Goal: Information Seeking & Learning: Learn about a topic

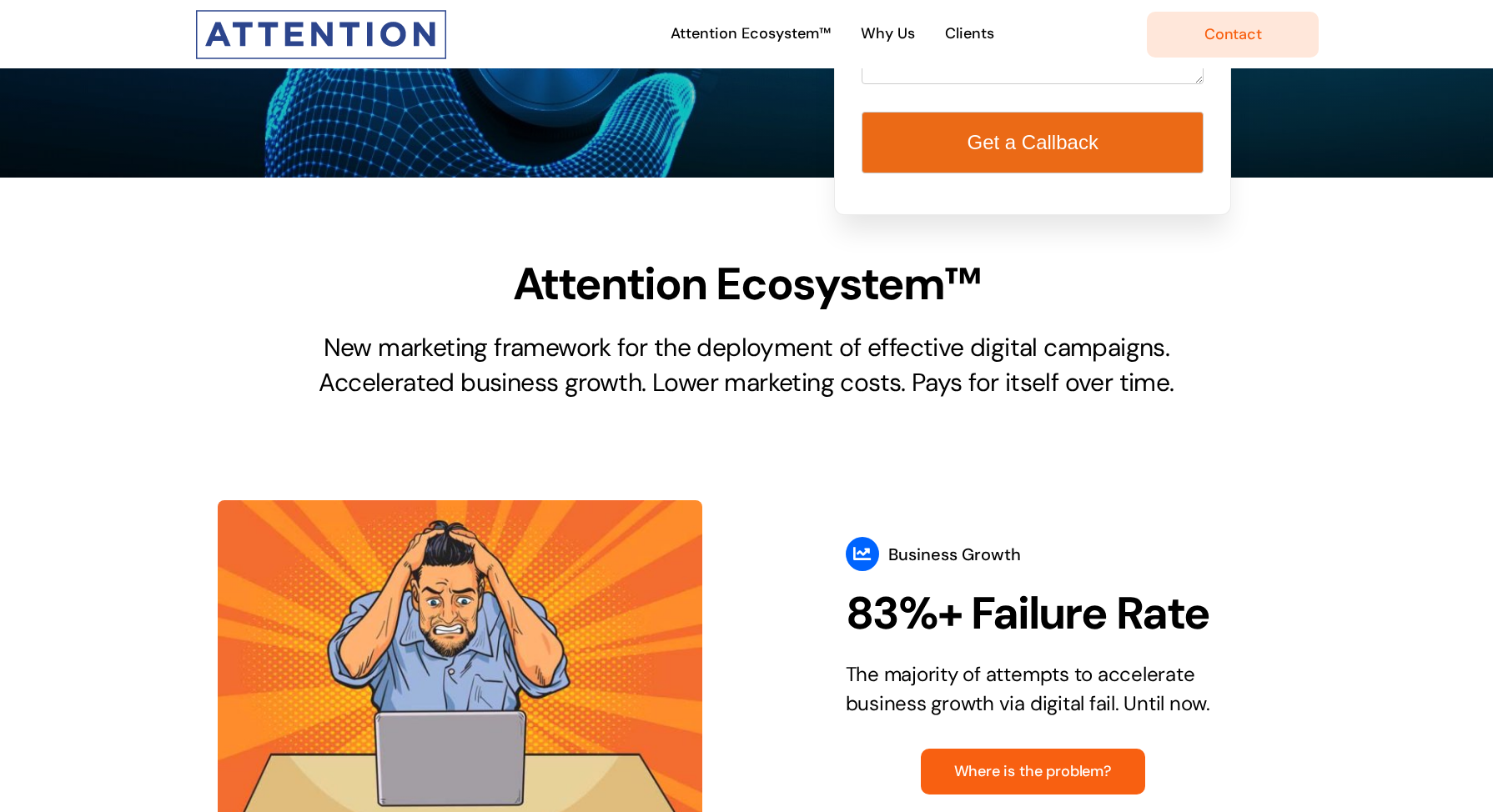
scroll to position [595, 0]
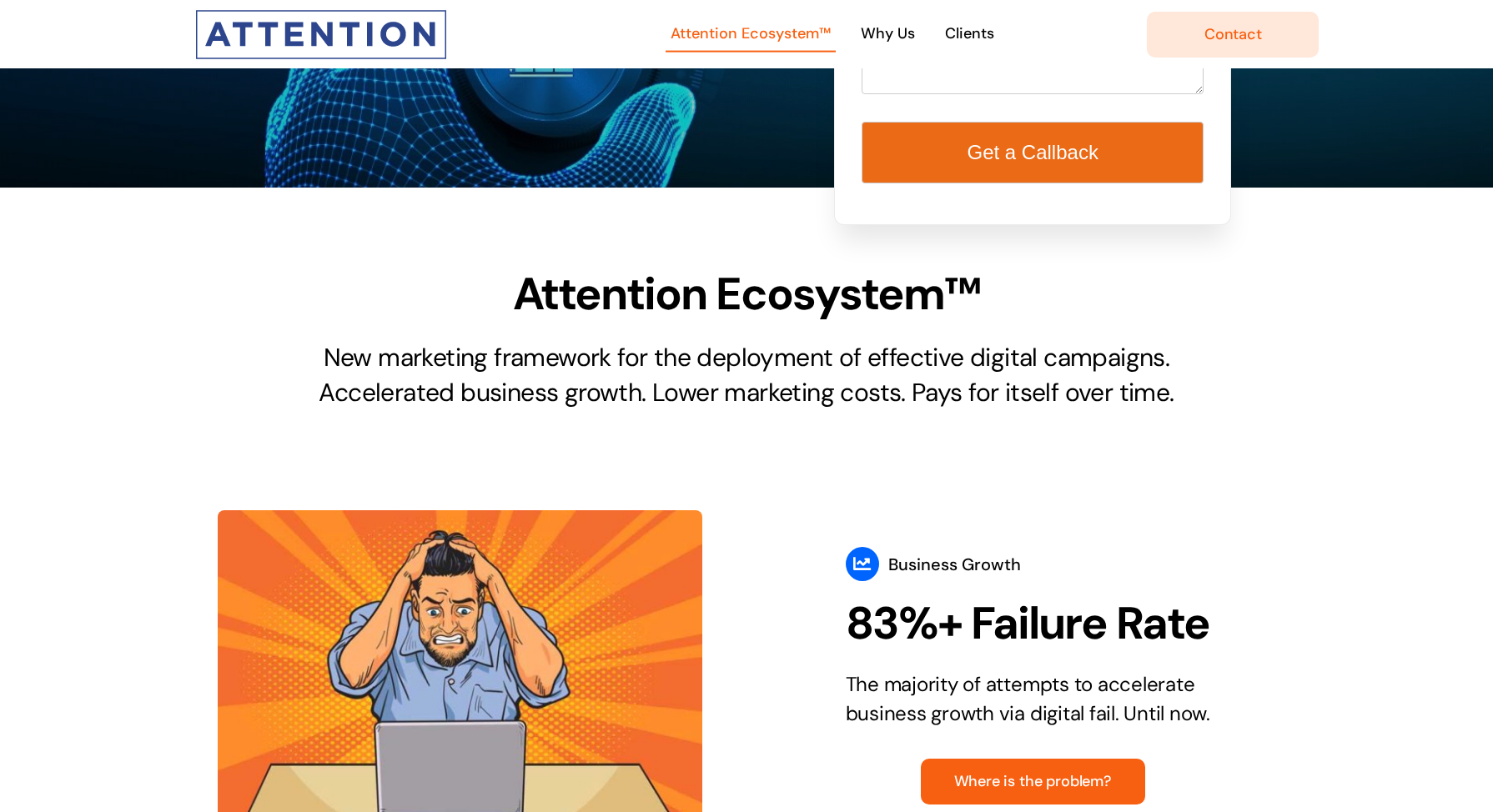
click at [776, 30] on span "Attention Ecosystem™" at bounding box center [750, 33] width 160 height 25
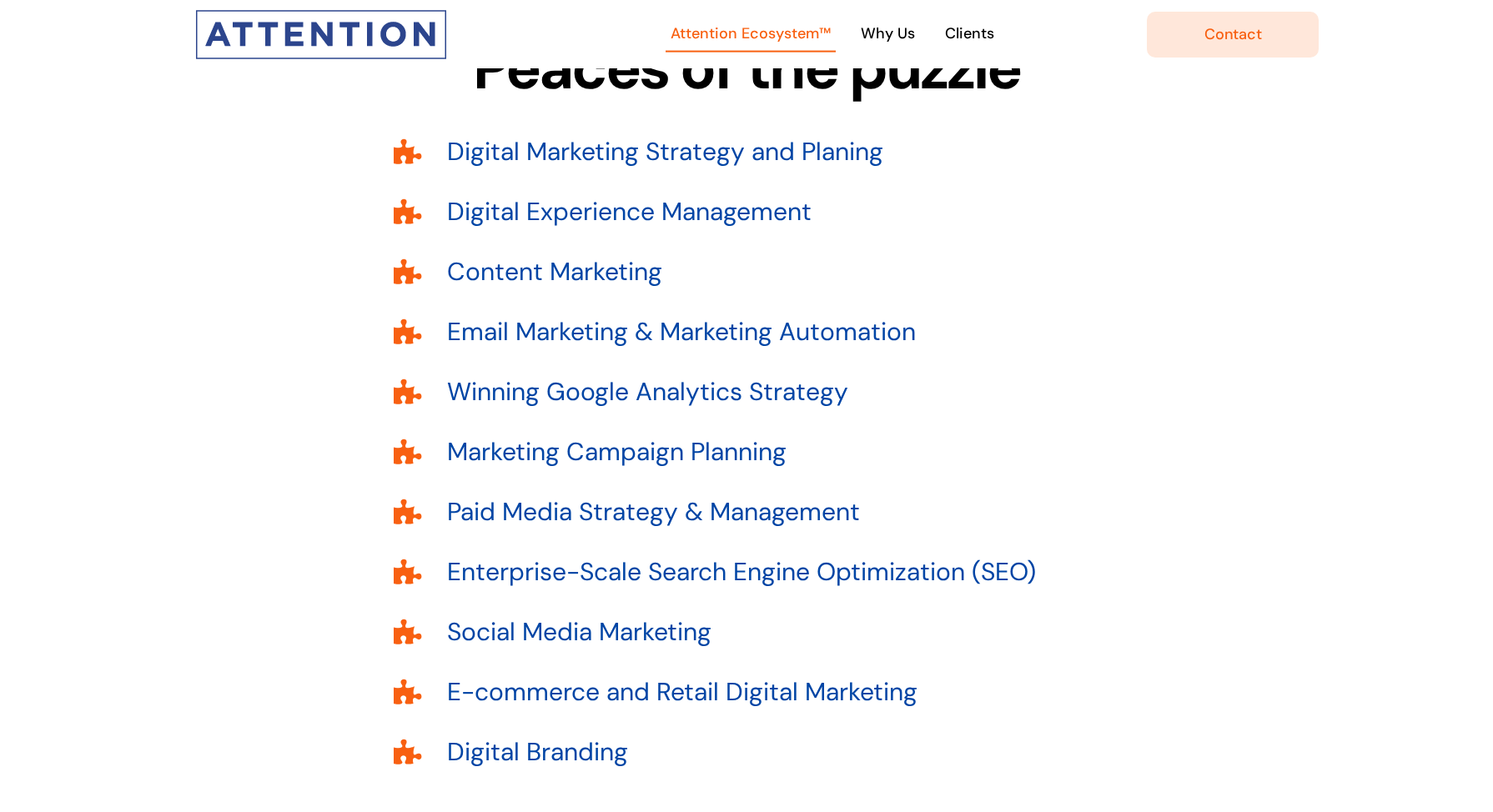
scroll to position [2495, 0]
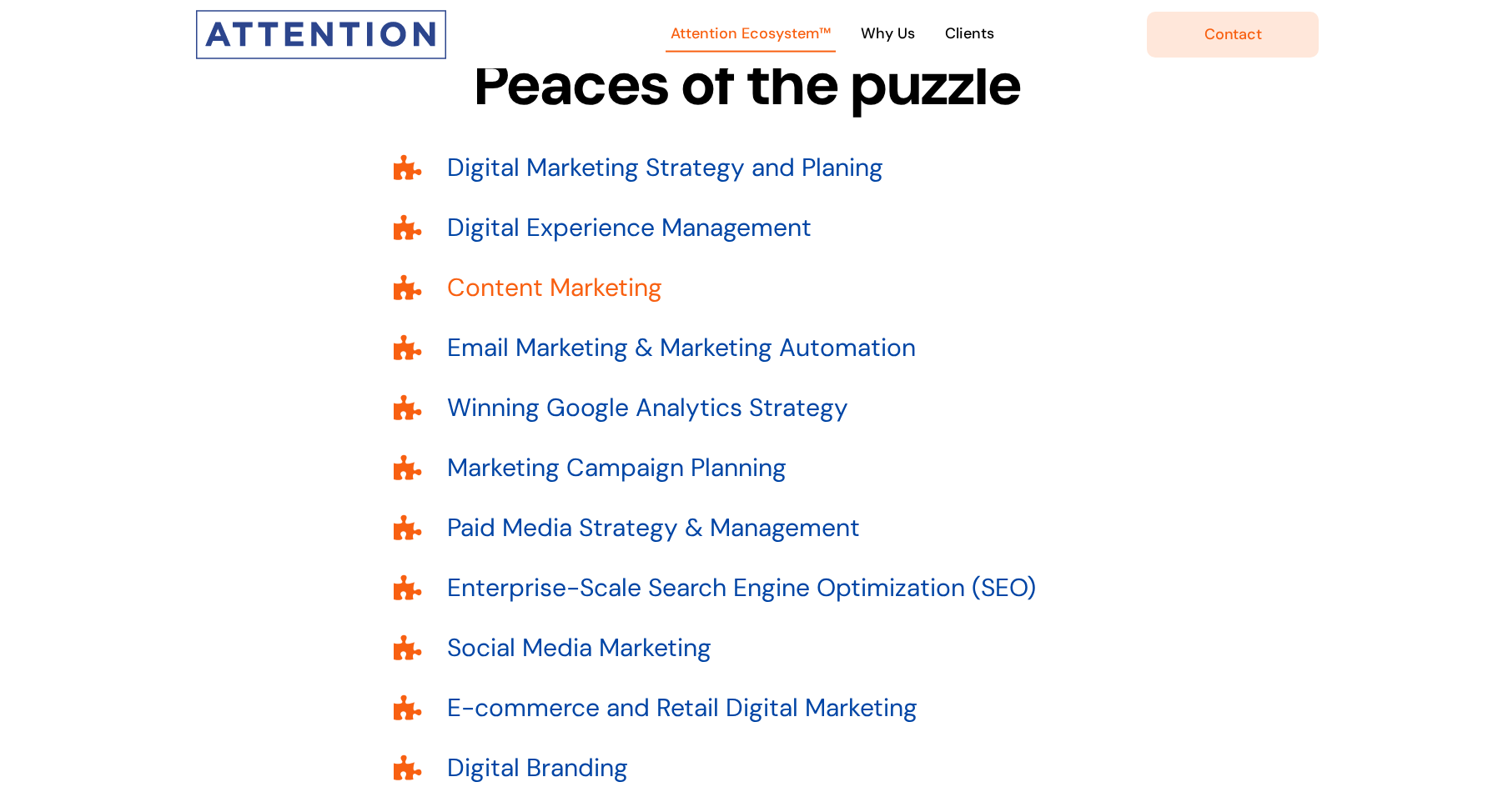
click at [593, 271] on link "Content Marketing" at bounding box center [554, 287] width 215 height 32
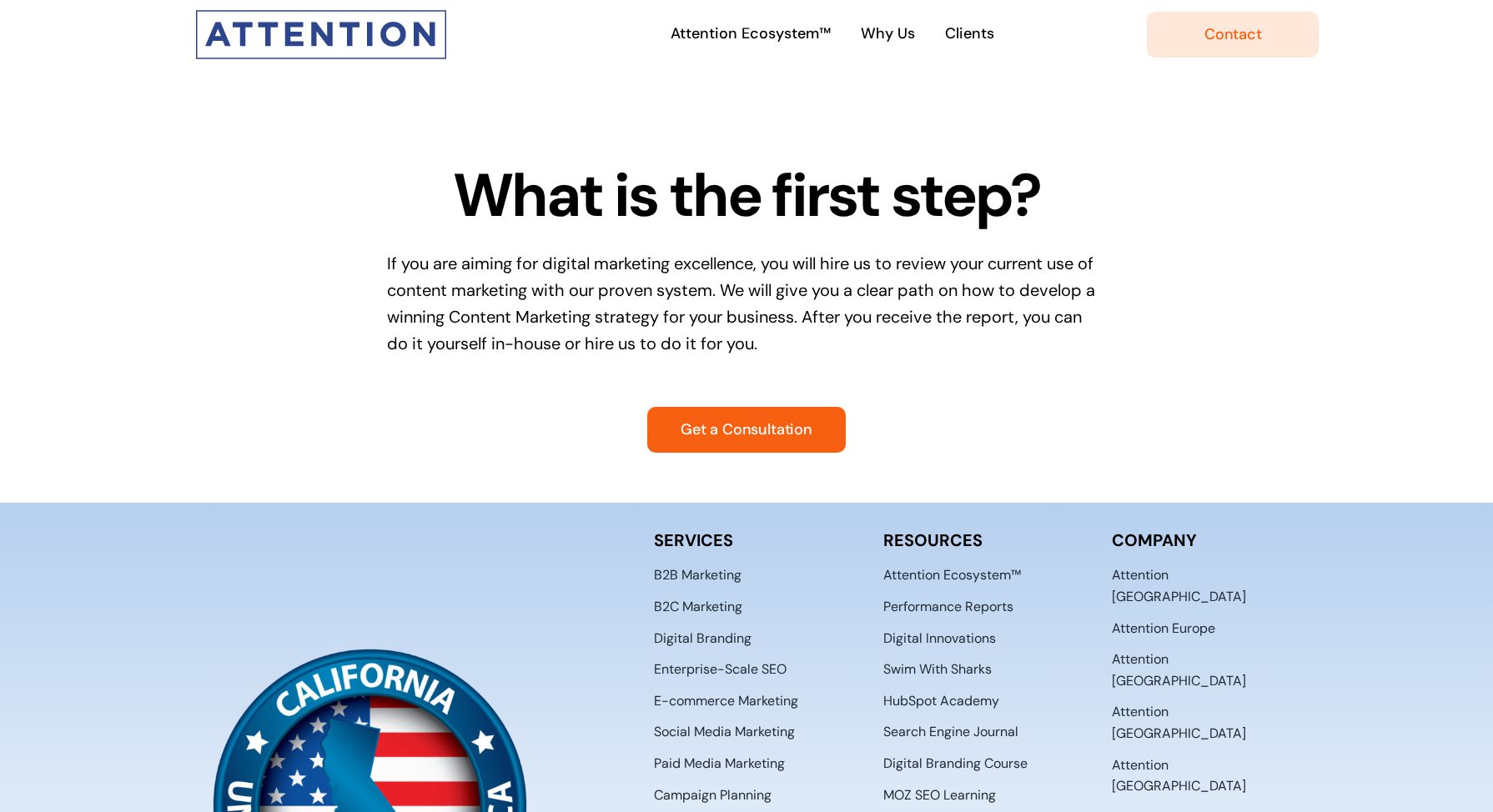
scroll to position [3371, 0]
